Goal: Task Accomplishment & Management: Manage account settings

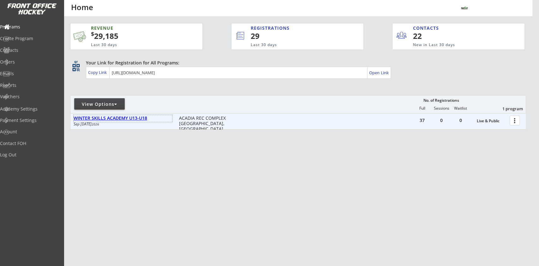
click at [141, 118] on div "WINTER SKILLS ACADEMY U13-U18" at bounding box center [123, 118] width 99 height 5
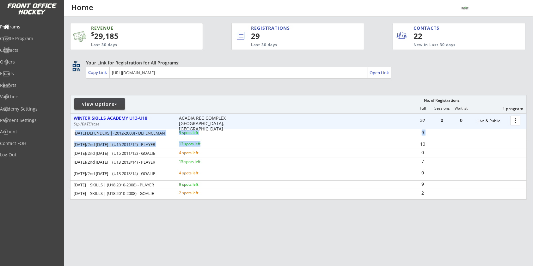
drag, startPoint x: 74, startPoint y: 135, endPoint x: 228, endPoint y: 147, distance: 154.0
click at [228, 147] on div "[DATE] DEFENDERS | (2012-2008) - DEFENCEMAN 9 spots left 9 [DATE]/2nd [DATE] | …" at bounding box center [298, 163] width 456 height 69
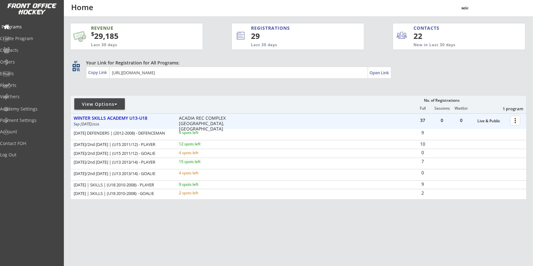
click at [29, 25] on div "Programs" at bounding box center [30, 27] width 57 height 4
click at [22, 122] on div "Payment Settings" at bounding box center [30, 120] width 57 height 4
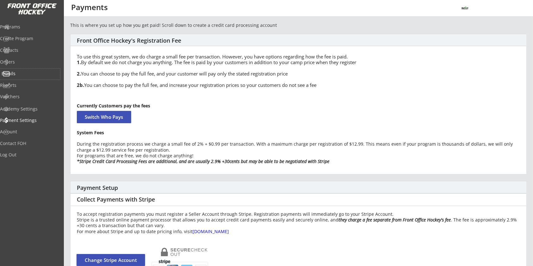
click at [21, 74] on div "Emails" at bounding box center [30, 73] width 57 height 4
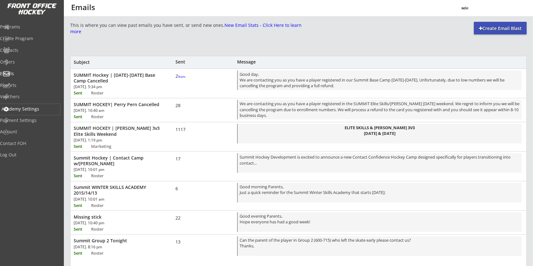
click at [22, 107] on div "Academy Settings" at bounding box center [30, 109] width 57 height 4
select select ""CAD""
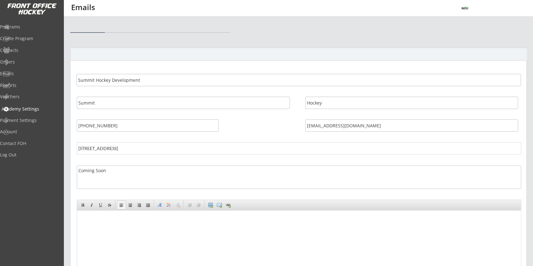
select select ""CAD""
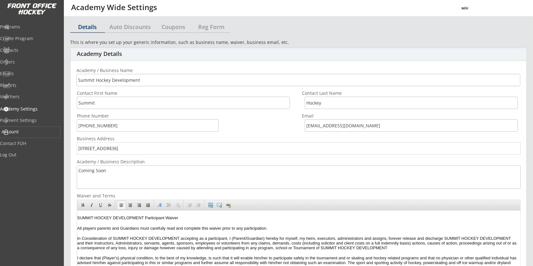
click at [25, 130] on div "Account" at bounding box center [30, 132] width 57 height 4
select select ""Yes""
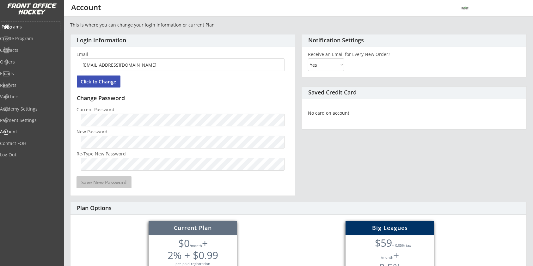
click at [27, 26] on div "Programs" at bounding box center [30, 27] width 57 height 4
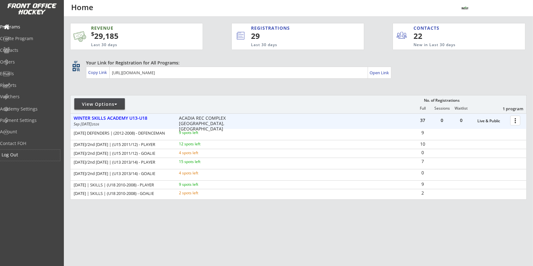
click at [24, 155] on div "Log Out" at bounding box center [30, 155] width 57 height 4
